Goal: Task Accomplishment & Management: Use online tool/utility

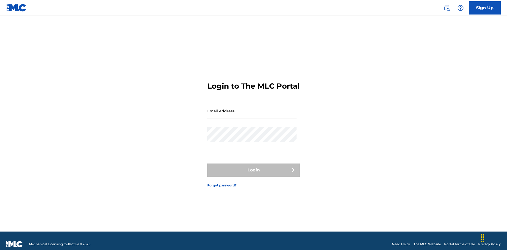
scroll to position [7, 0]
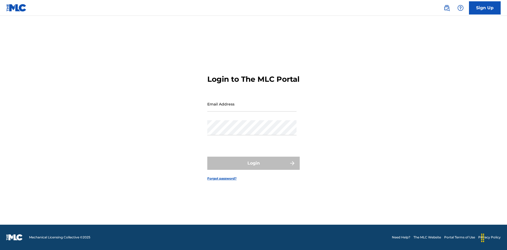
click at [252, 109] on input "Email Address" at bounding box center [251, 104] width 89 height 15
type input "[EMAIL_ADDRESS][DOMAIN_NAME]"
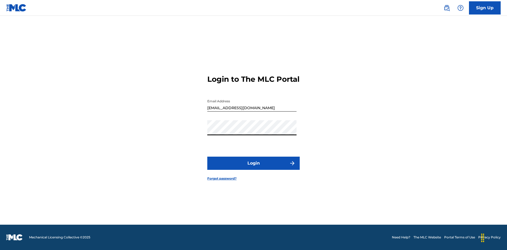
click at [254, 168] on button "Login" at bounding box center [253, 163] width 92 height 13
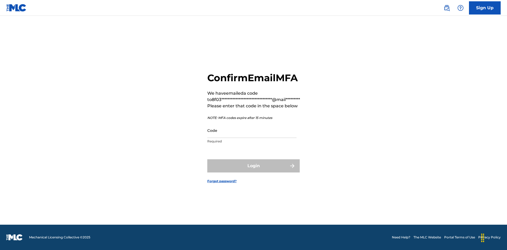
click at [252, 131] on input "Code" at bounding box center [251, 130] width 89 height 15
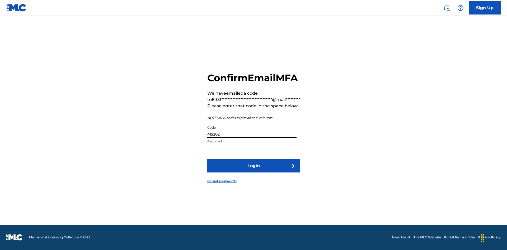
type input "415202"
click at [254, 166] on button "Login" at bounding box center [253, 166] width 92 height 13
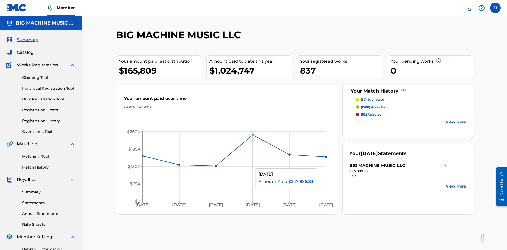
scroll to position [77, 0]
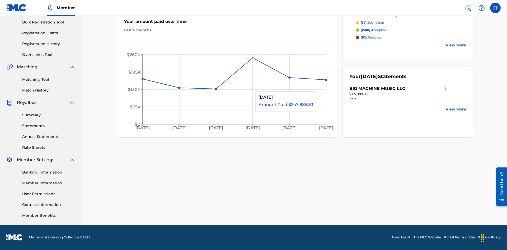
click at [49, 90] on link "Match History" at bounding box center [48, 91] width 53 height 6
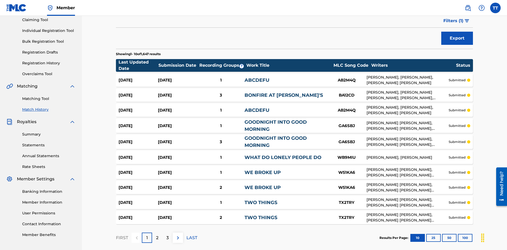
click at [457, 38] on button "Export" at bounding box center [457, 38] width 32 height 13
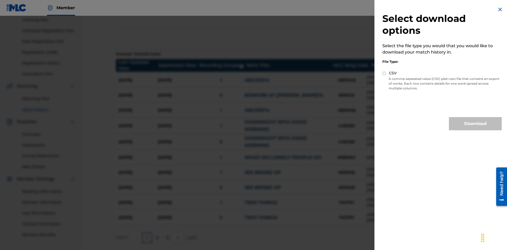
scroll to position [85, 0]
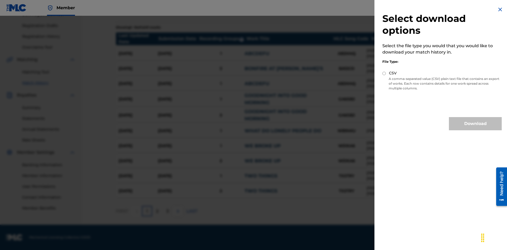
click at [384, 73] on input "CSV" at bounding box center [384, 73] width 3 height 3
radio input "true"
